Goal: Information Seeking & Learning: Learn about a topic

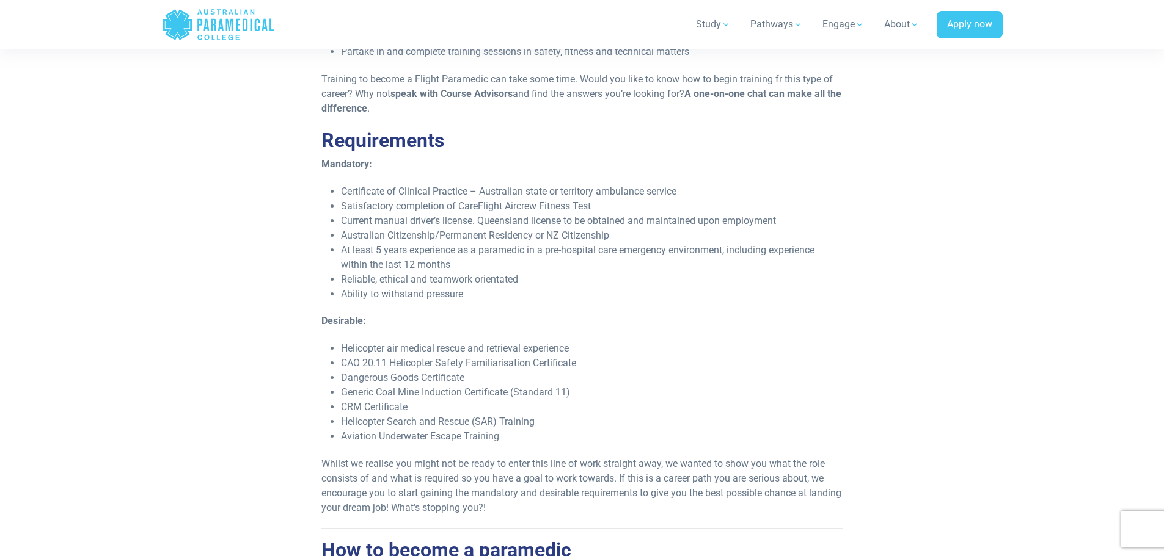
scroll to position [611, 0]
drag, startPoint x: 344, startPoint y: 192, endPoint x: 604, endPoint y: 191, distance: 260.2
click at [604, 199] on li "Satisfactory completion of CareFlight Aircrew Fitness Test" at bounding box center [591, 206] width 501 height 15
drag, startPoint x: 360, startPoint y: 207, endPoint x: 439, endPoint y: 204, distance: 79.5
click at [439, 213] on li "Current manual driver’s license. Queensland license to be obtained and maintain…" at bounding box center [591, 220] width 501 height 15
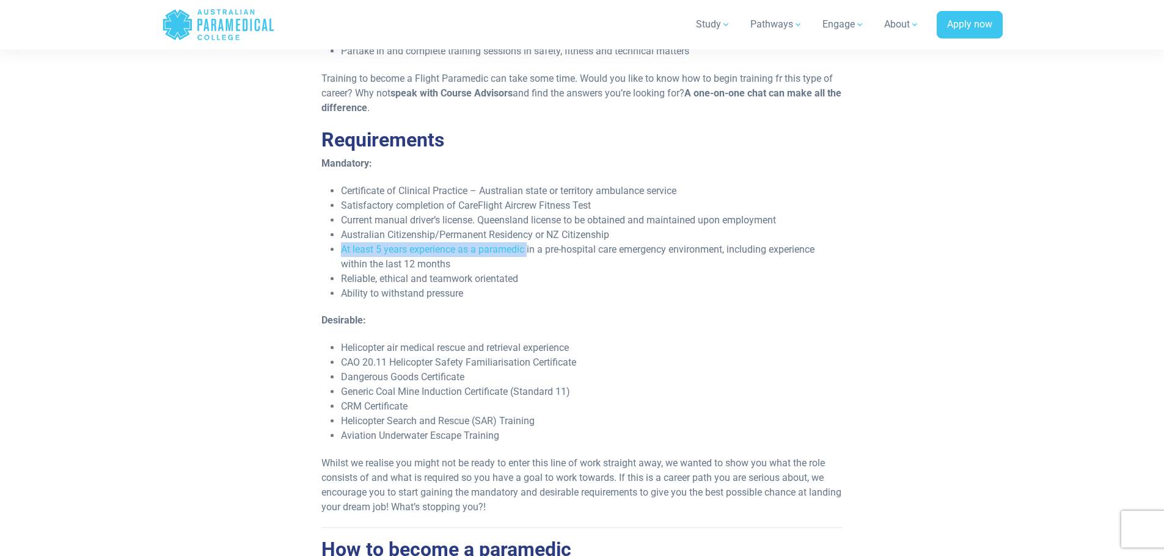
drag, startPoint x: 343, startPoint y: 233, endPoint x: 529, endPoint y: 234, distance: 185.7
click at [529, 243] on li "At least 5 years experience as a paramedic in a pre-hospital care emergency env…" at bounding box center [591, 257] width 501 height 29
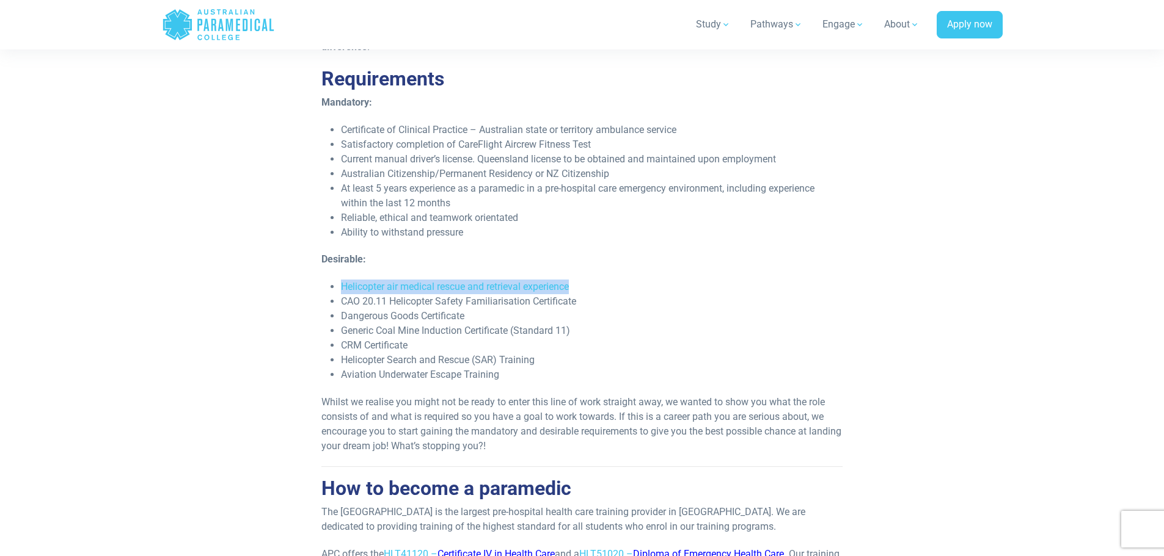
drag, startPoint x: 341, startPoint y: 269, endPoint x: 579, endPoint y: 269, distance: 237.6
click at [579, 280] on li "Helicopter air medical rescue and retrieval experience" at bounding box center [591, 287] width 501 height 15
drag, startPoint x: 337, startPoint y: 285, endPoint x: 590, endPoint y: 290, distance: 252.9
click at [590, 290] on ul "Helicopter air medical rescue and retrieval experience CAO 20.11 Helicopter Saf…" at bounding box center [581, 331] width 521 height 103
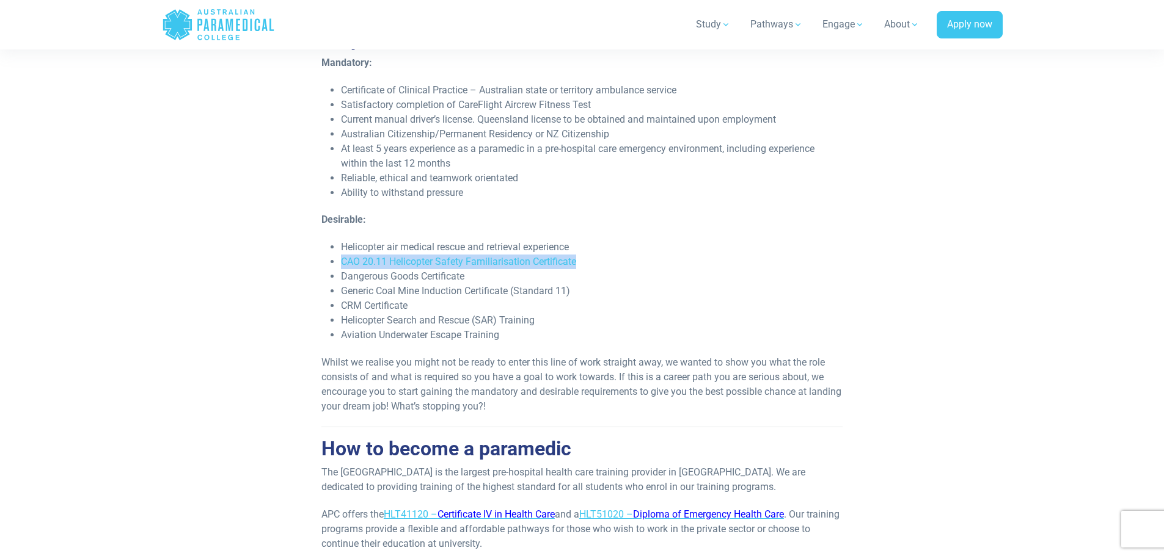
scroll to position [733, 0]
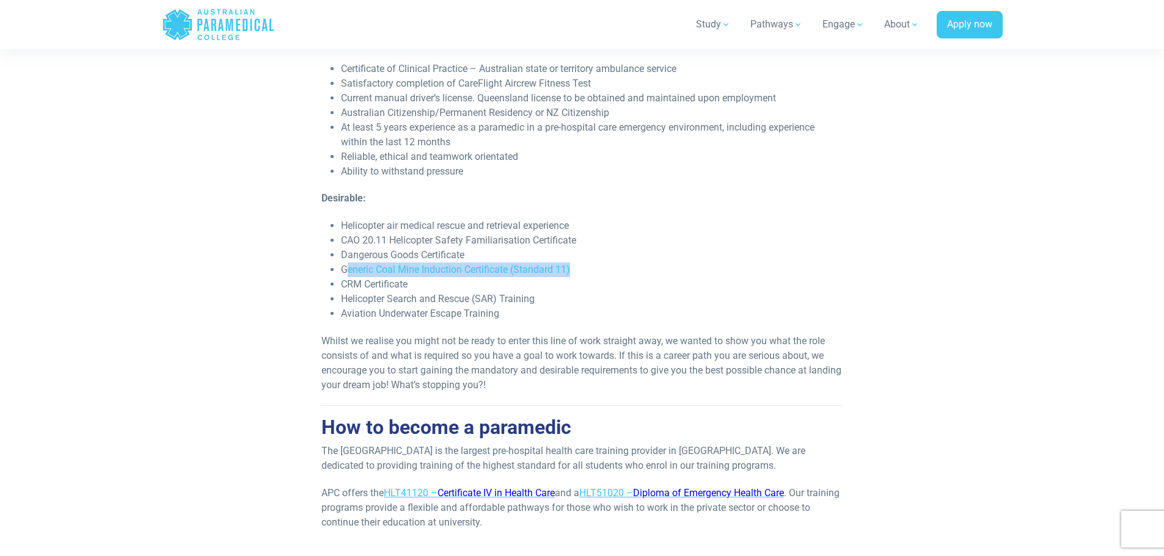
drag, startPoint x: 346, startPoint y: 257, endPoint x: 612, endPoint y: 249, distance: 266.4
click at [612, 263] on li "Generic Coal Mine Induction Certificate (Standard 11)" at bounding box center [591, 270] width 501 height 15
drag, startPoint x: 340, startPoint y: 270, endPoint x: 442, endPoint y: 270, distance: 102.0
click at [442, 277] on li "CRM Certificate" at bounding box center [591, 284] width 501 height 15
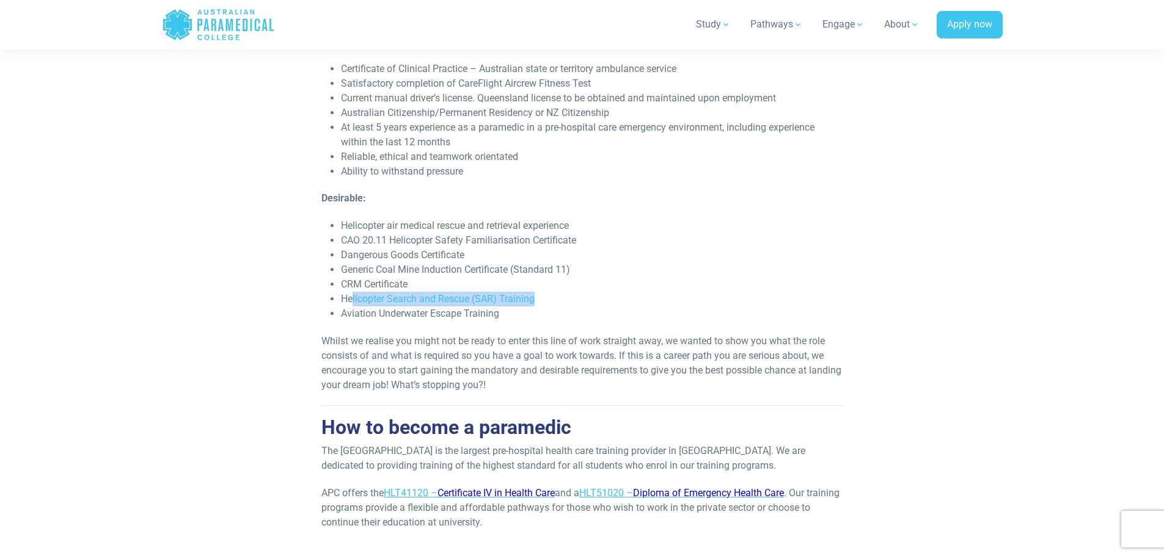
drag, startPoint x: 353, startPoint y: 284, endPoint x: 549, endPoint y: 284, distance: 195.5
click at [549, 292] on li "Helicopter Search and Rescue (SAR) Training" at bounding box center [591, 299] width 501 height 15
drag, startPoint x: 344, startPoint y: 301, endPoint x: 514, endPoint y: 301, distance: 169.8
click at [514, 307] on li "Aviation Underwater Escape Training" at bounding box center [591, 314] width 501 height 15
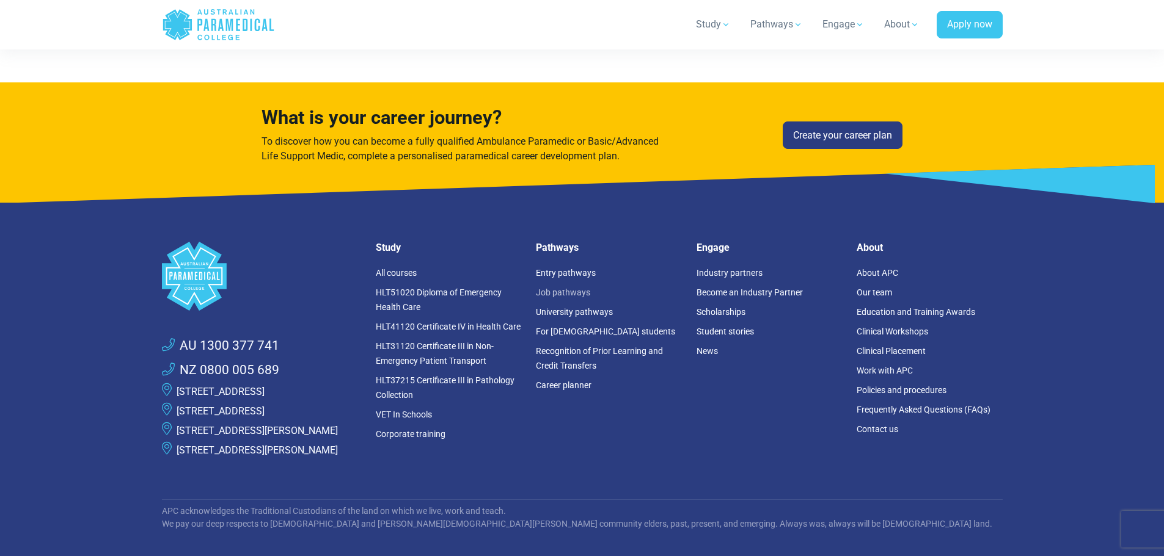
scroll to position [1283, 0]
